Goal: Task Accomplishment & Management: Manage account settings

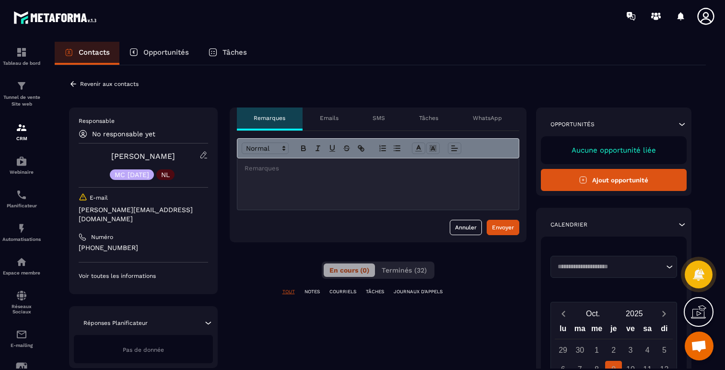
scroll to position [2796, 0]
click at [402, 268] on span "Terminés (32)" at bounding box center [404, 270] width 45 height 8
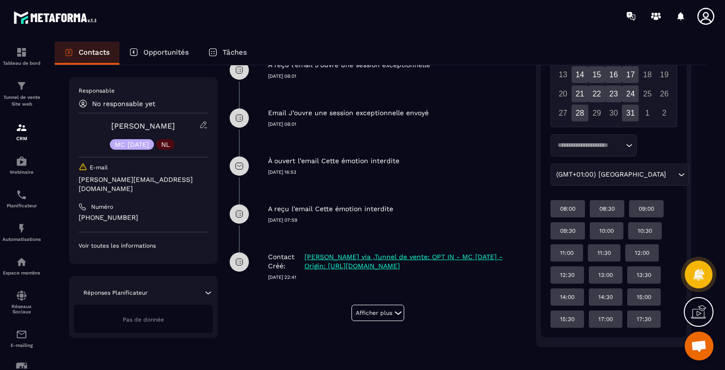
scroll to position [320, 0]
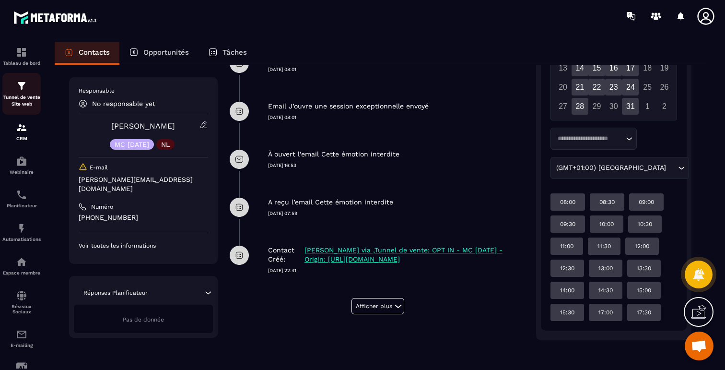
click at [22, 96] on p "Tunnel de vente Site web" at bounding box center [21, 100] width 38 height 13
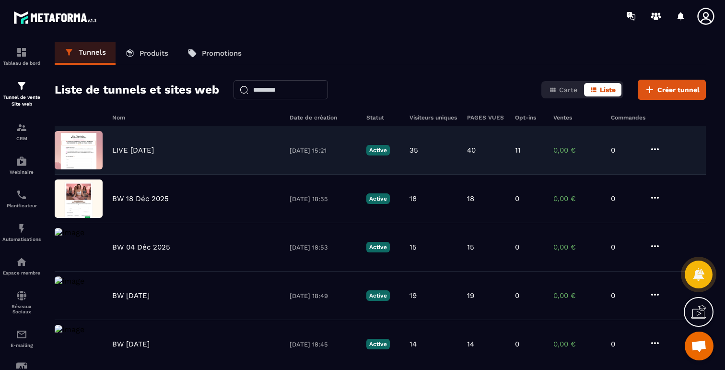
click at [519, 149] on p "11" at bounding box center [518, 150] width 6 height 9
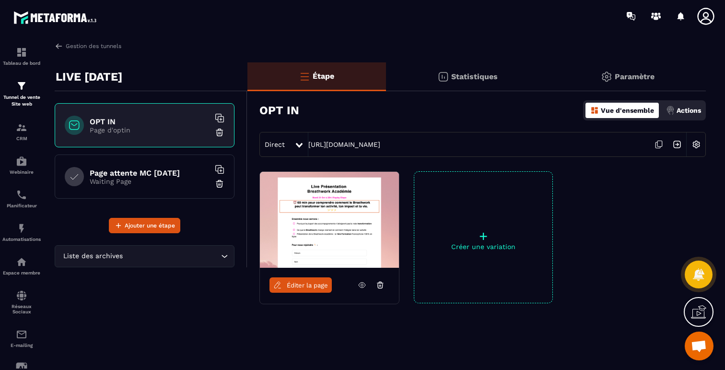
click at [442, 48] on div "Gestion des tunnels" at bounding box center [380, 46] width 651 height 9
click at [457, 74] on p "Statistiques" at bounding box center [474, 76] width 47 height 9
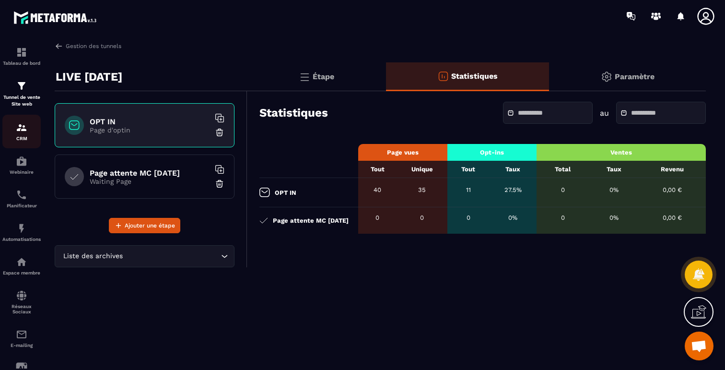
click at [18, 133] on img at bounding box center [22, 128] width 12 height 12
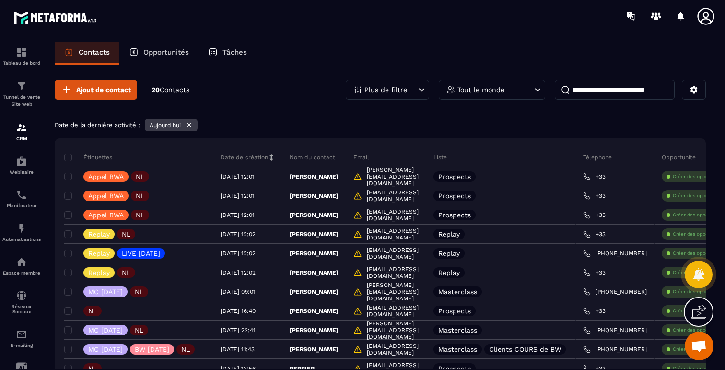
click at [192, 125] on icon at bounding box center [189, 124] width 7 height 7
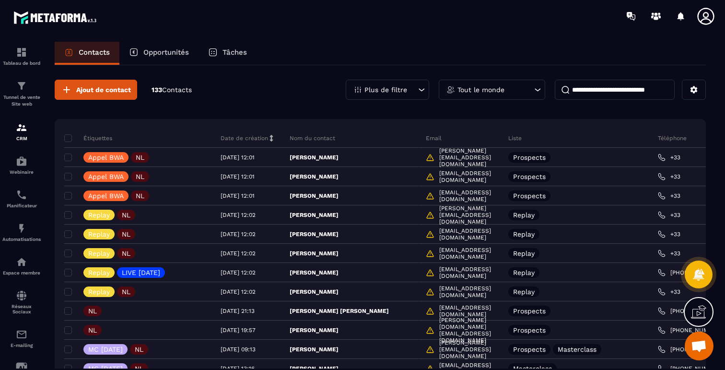
click at [379, 92] on p "Plus de filtre" at bounding box center [386, 89] width 43 height 7
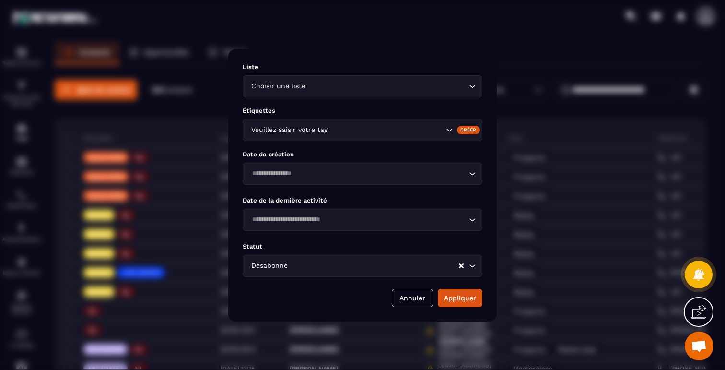
click at [447, 128] on icon "Search for option" at bounding box center [450, 130] width 10 height 10
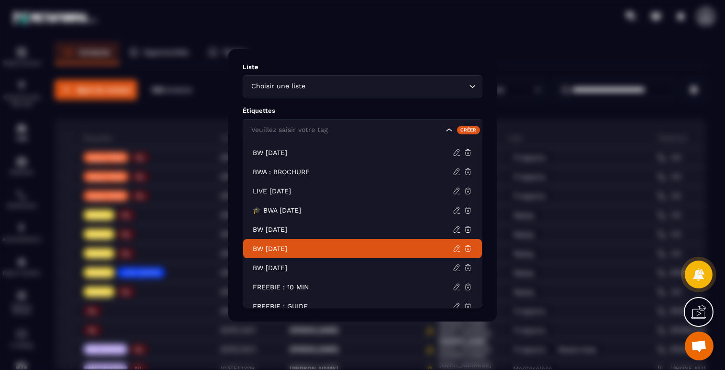
scroll to position [95, 0]
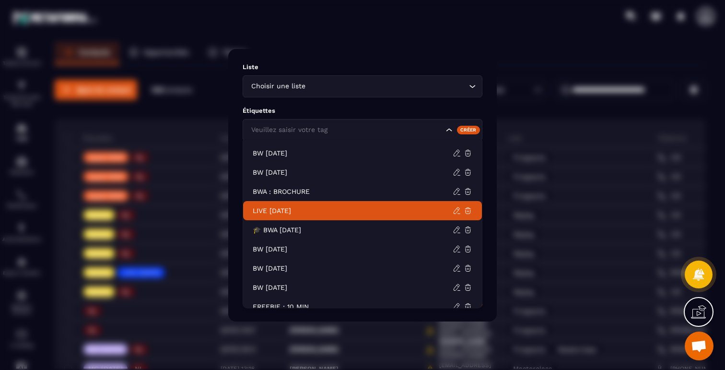
click at [294, 208] on p "LIVE [DATE]" at bounding box center [353, 211] width 200 height 10
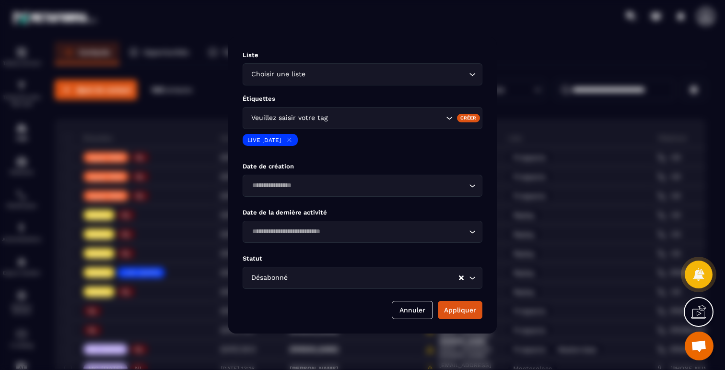
click at [389, 279] on input "Search for option" at bounding box center [374, 277] width 168 height 11
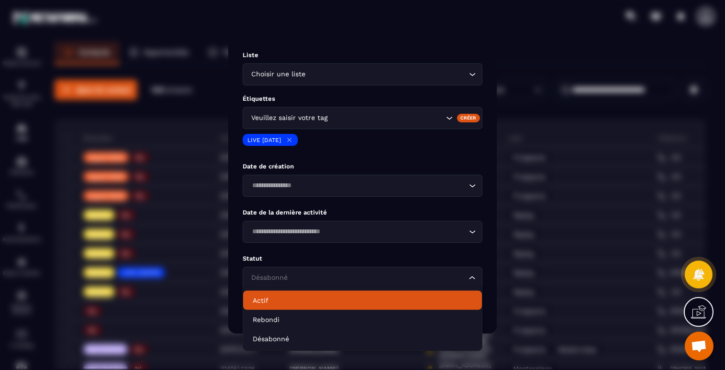
click at [259, 300] on p "Actif" at bounding box center [363, 300] width 220 height 10
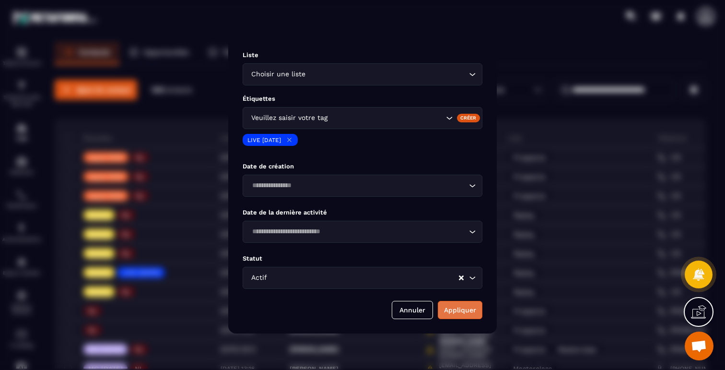
click at [449, 307] on button "Appliquer" at bounding box center [460, 310] width 45 height 18
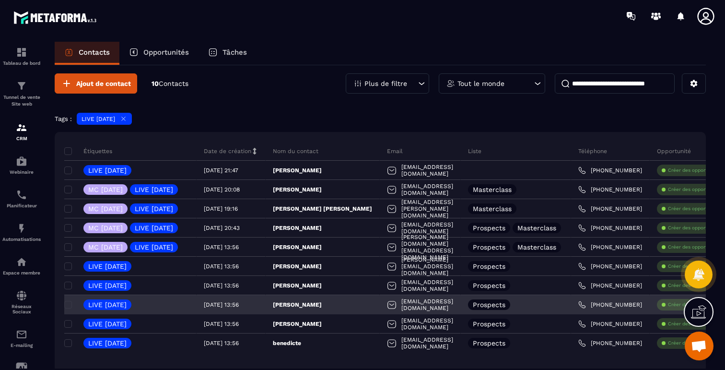
scroll to position [3, 0]
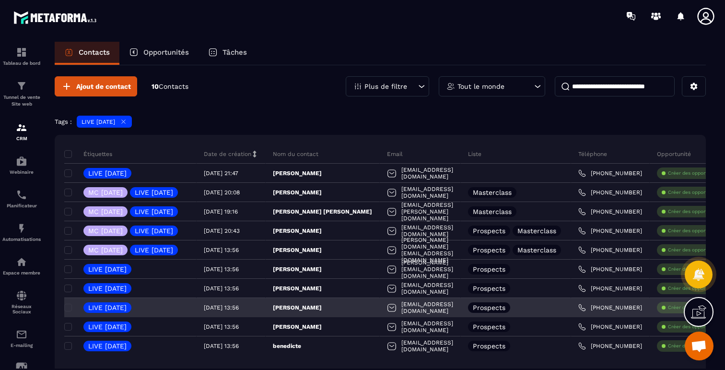
click at [322, 307] on p "[PERSON_NAME]" at bounding box center [297, 308] width 49 height 8
